Goal: Task Accomplishment & Management: Complete application form

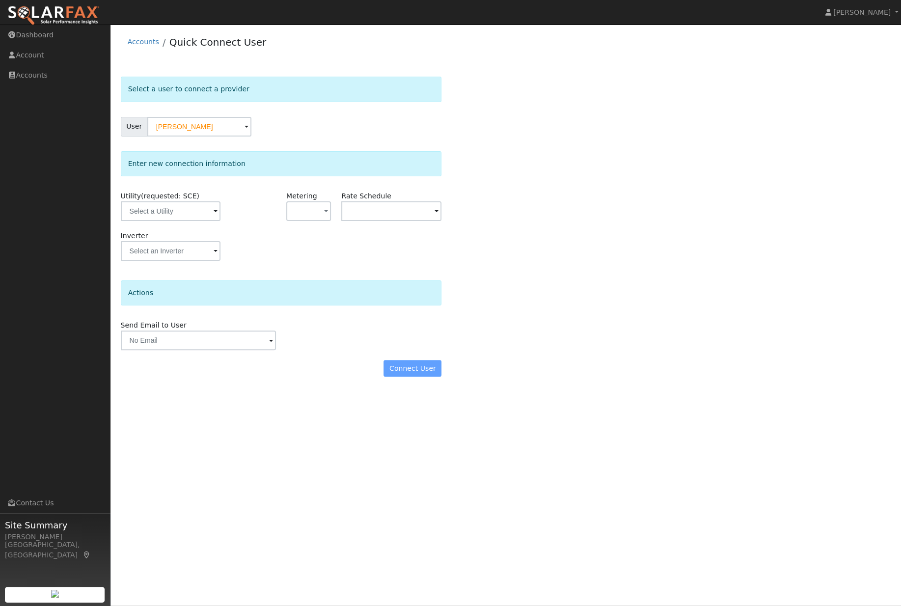
click at [195, 151] on form "Select a user to connect a provider User [PERSON_NAME] Account Default Account …" at bounding box center [281, 232] width 321 height 310
click at [193, 125] on input "[PERSON_NAME]" at bounding box center [199, 127] width 104 height 20
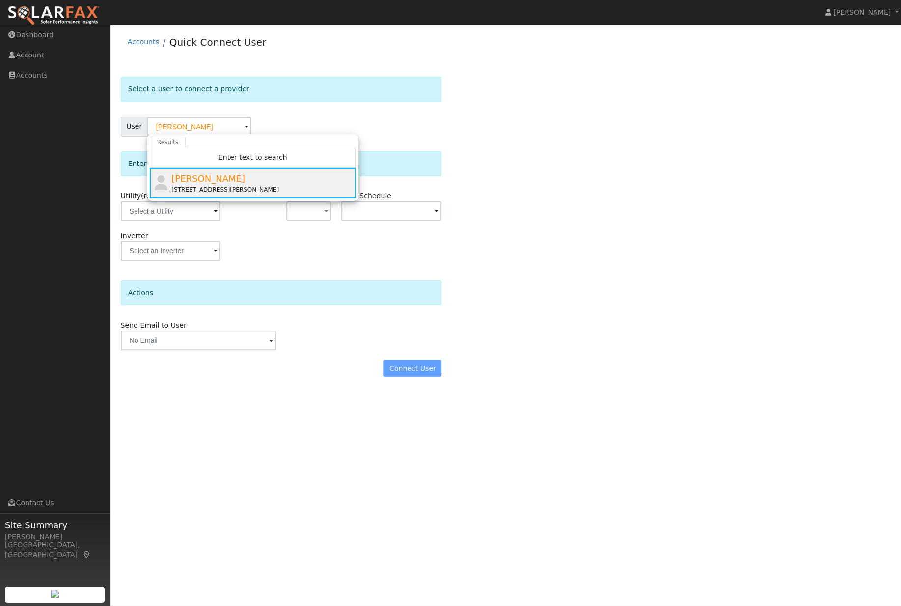
click at [281, 193] on div "[STREET_ADDRESS][PERSON_NAME]" at bounding box center [262, 189] width 182 height 9
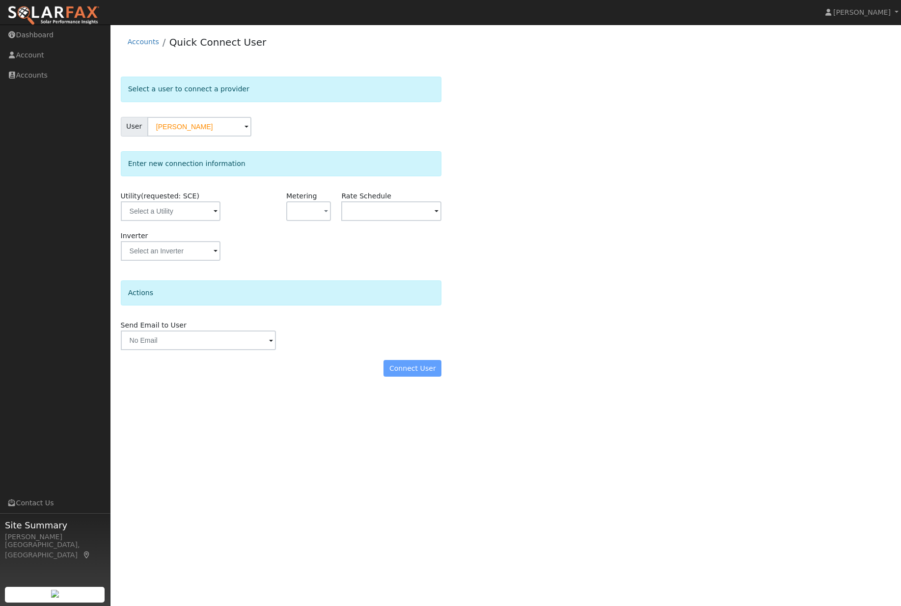
click at [415, 376] on div "Connect User" at bounding box center [280, 368] width 331 height 17
click at [419, 350] on div "Send Email to User Delete Email Template Are you sure you want to delete ? Canc…" at bounding box center [280, 335] width 331 height 30
click at [417, 376] on div "Connect User" at bounding box center [280, 368] width 331 height 17
click at [231, 350] on input "text" at bounding box center [198, 340] width 155 height 20
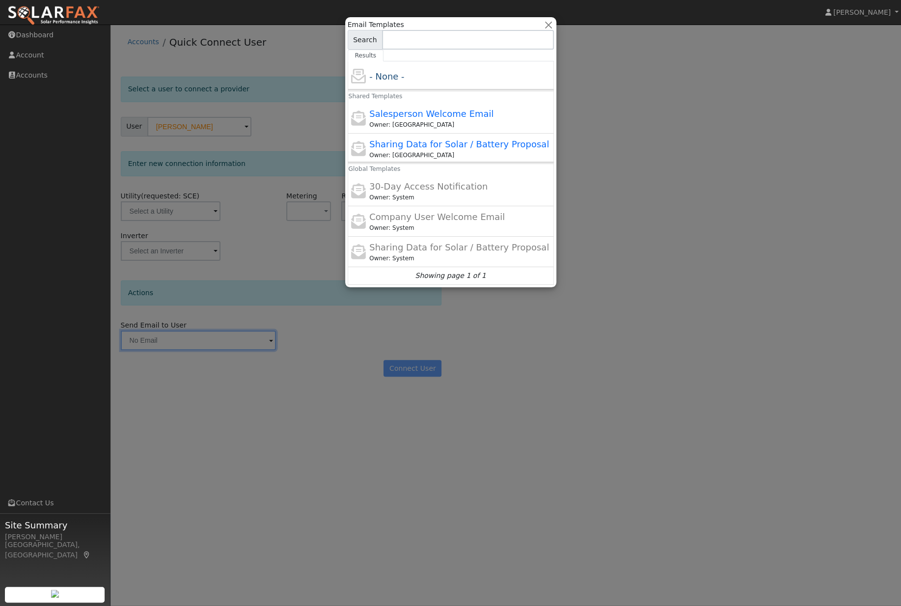
click at [317, 427] on div at bounding box center [450, 303] width 901 height 606
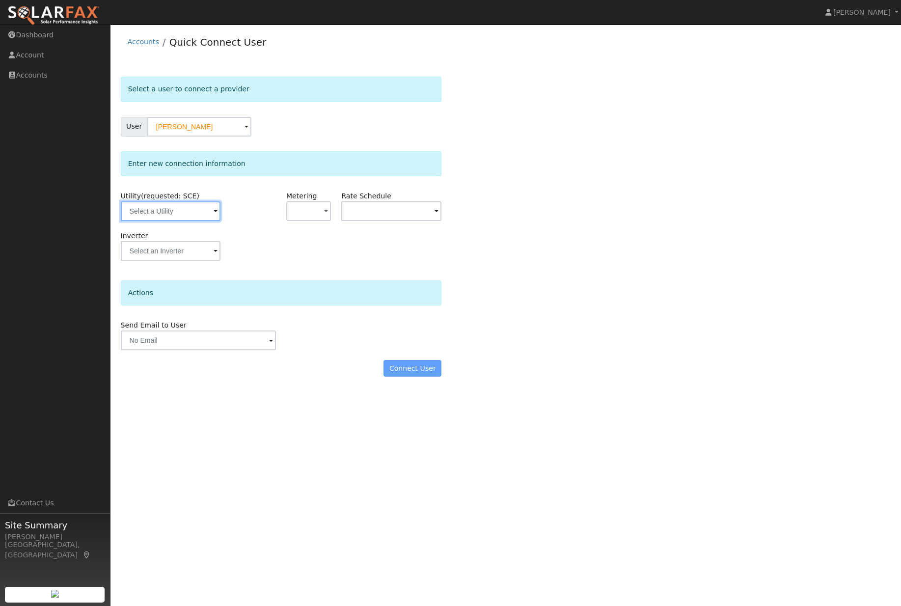
click at [179, 214] on input "text" at bounding box center [171, 211] width 100 height 20
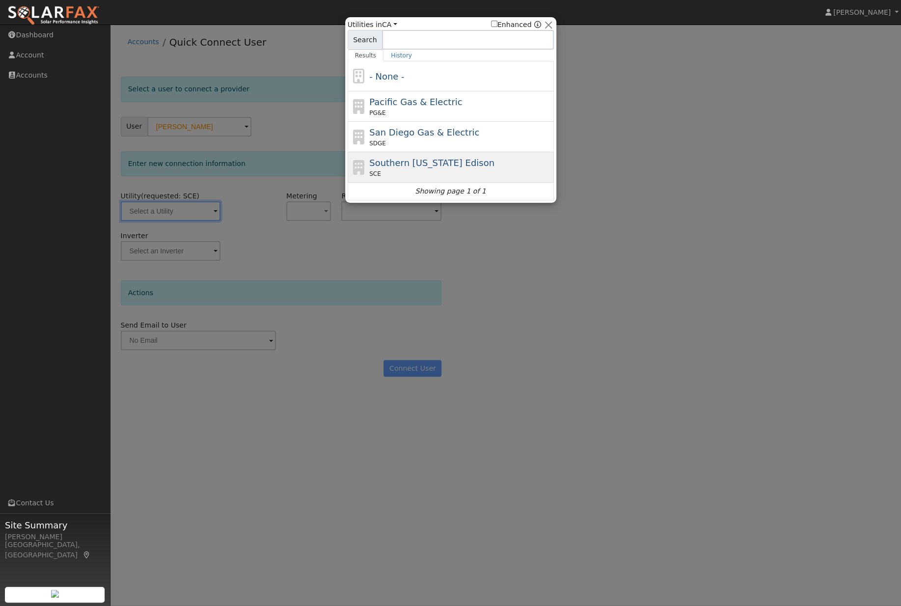
click at [468, 164] on span "Southern [US_STATE] Edison" at bounding box center [431, 163] width 125 height 10
type input "SCE"
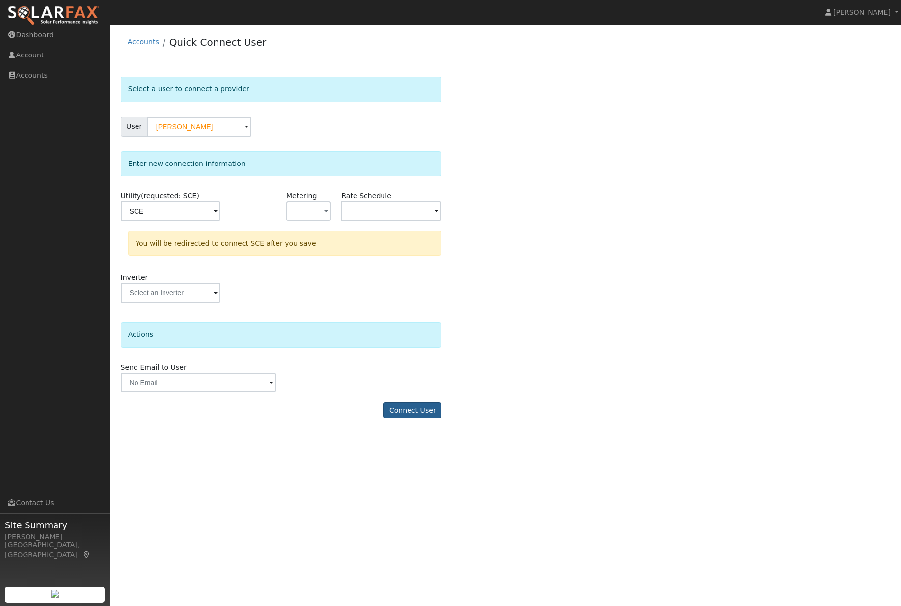
click at [418, 419] on button "Connect User" at bounding box center [412, 410] width 58 height 17
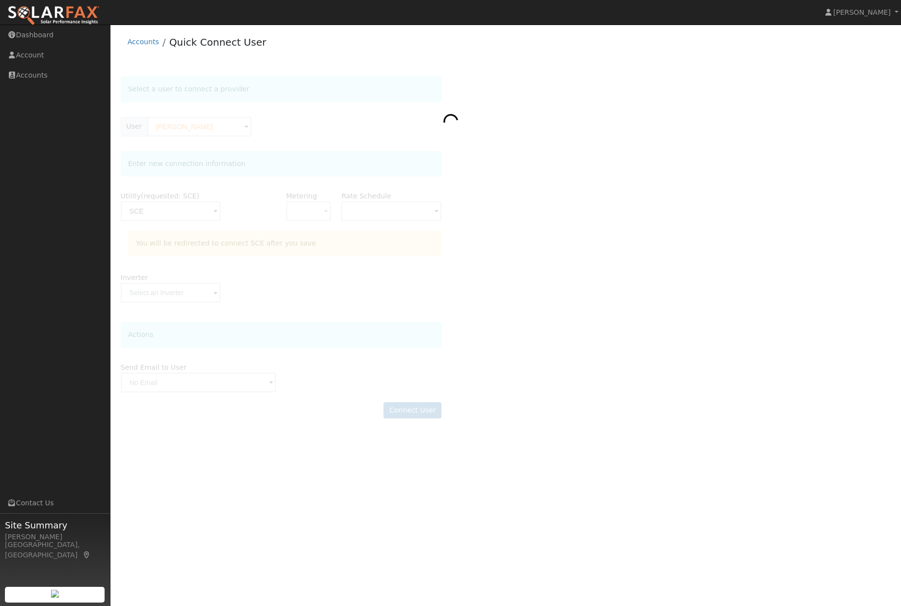
click at [577, 5] on nav "[PERSON_NAME] [PERSON_NAME] Profile Help Center Terms Of Service See What's New…" at bounding box center [450, 12] width 901 height 25
